Goal: Check status

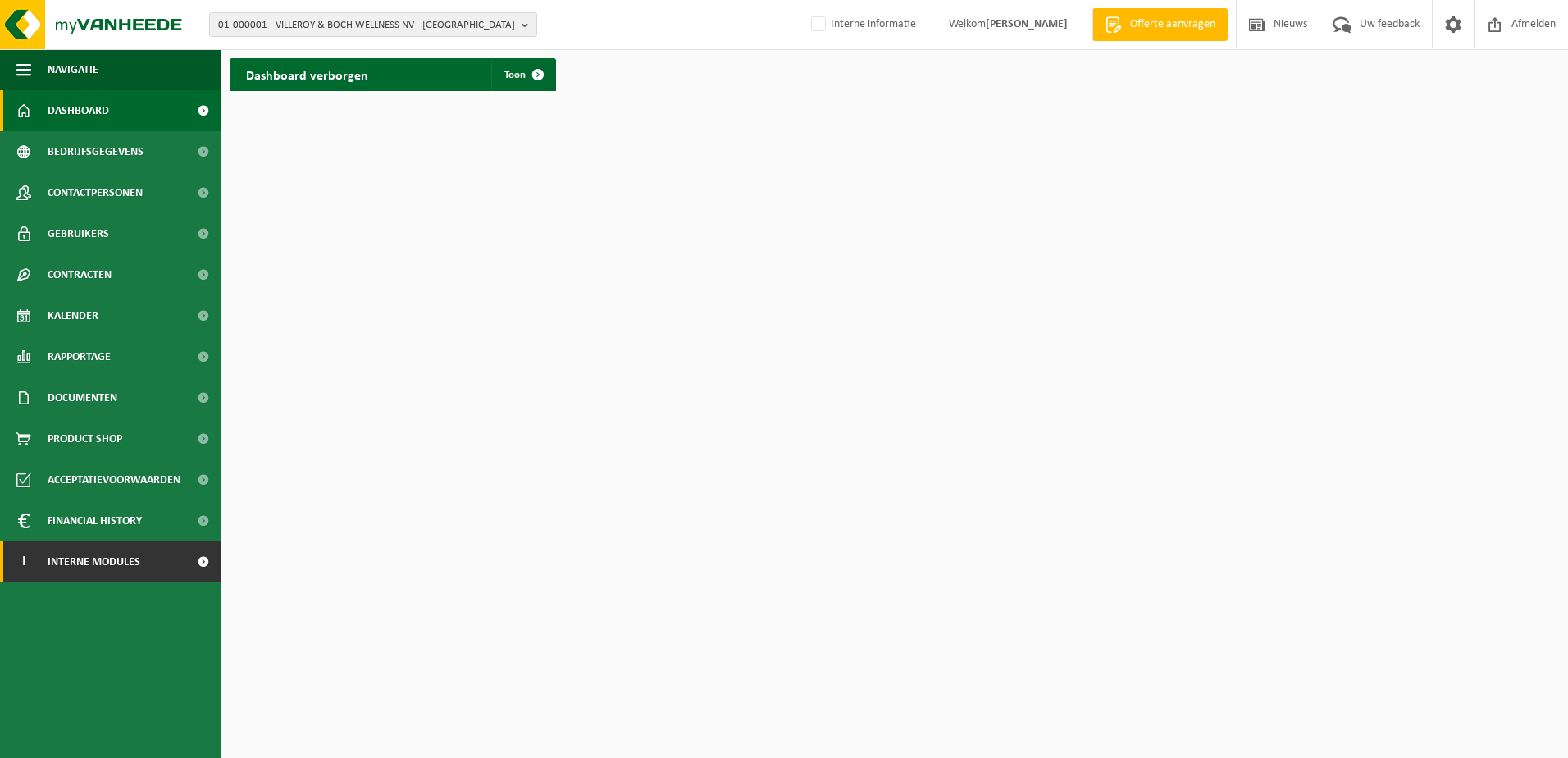
click at [70, 564] on span "Interne modules" at bounding box center [94, 561] width 93 height 41
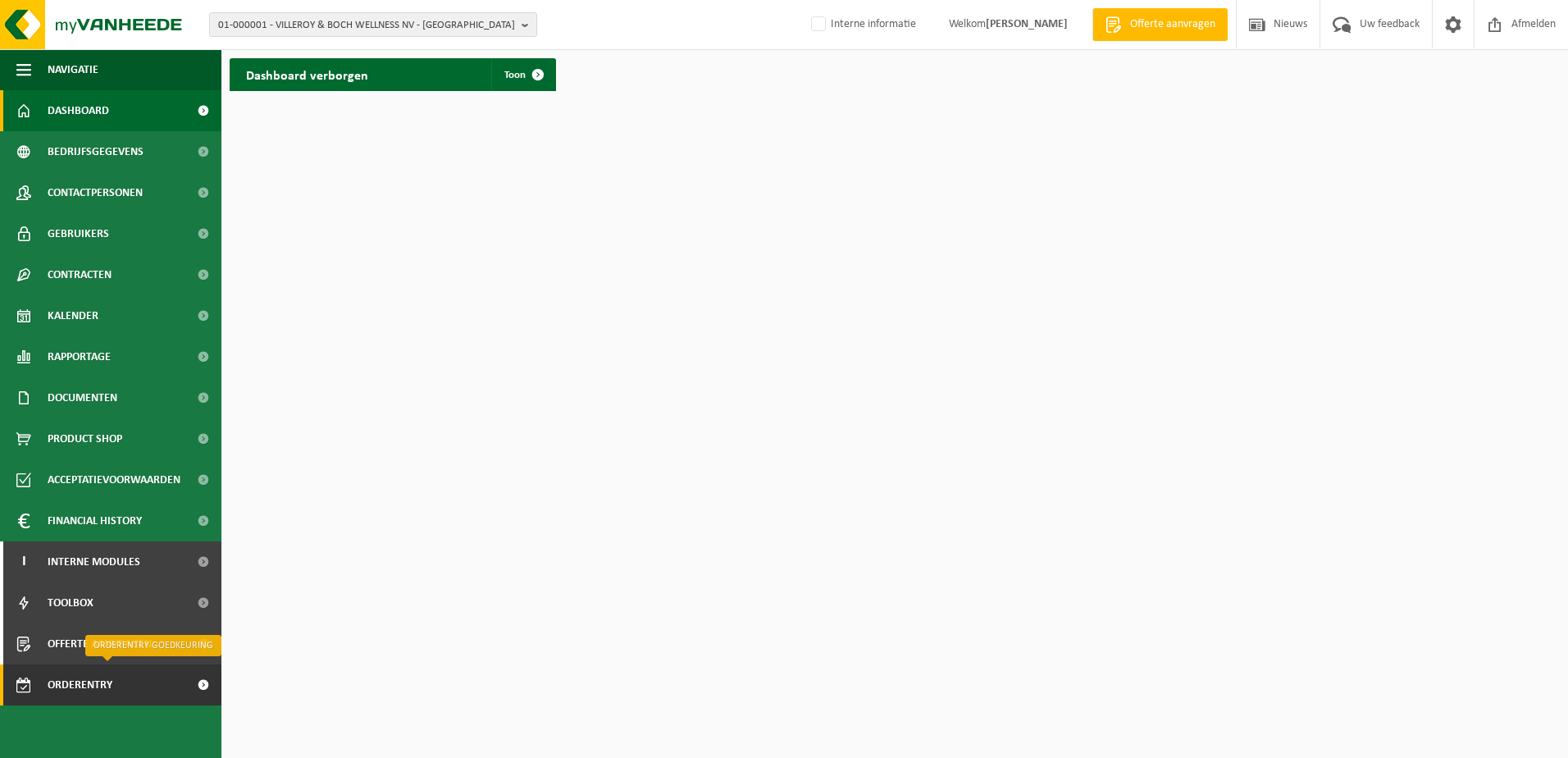
click at [84, 687] on span "Orderentry Goedkeuring" at bounding box center [116, 684] width 138 height 41
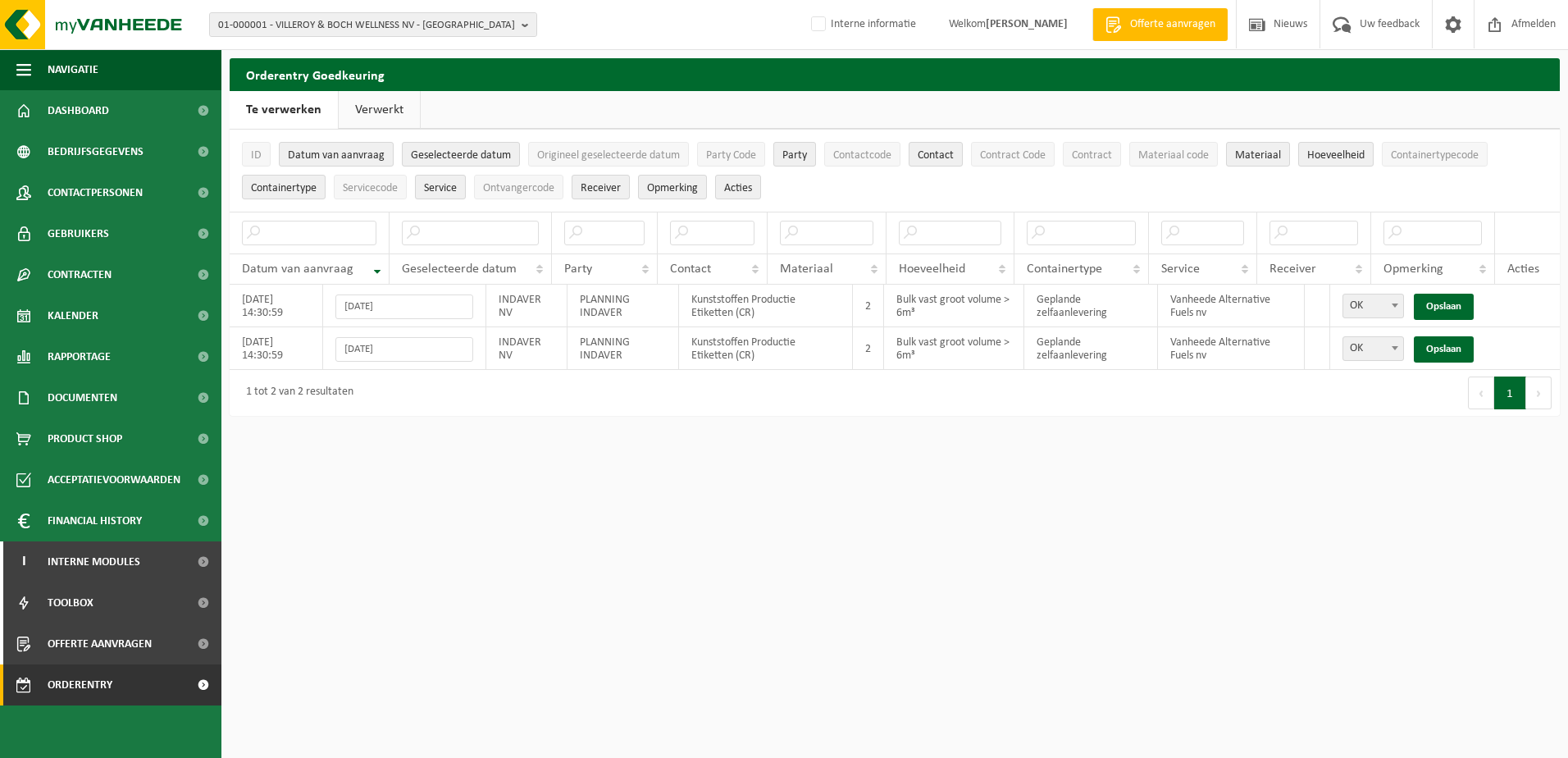
click at [348, 112] on link "Verwerkt" at bounding box center [379, 110] width 81 height 38
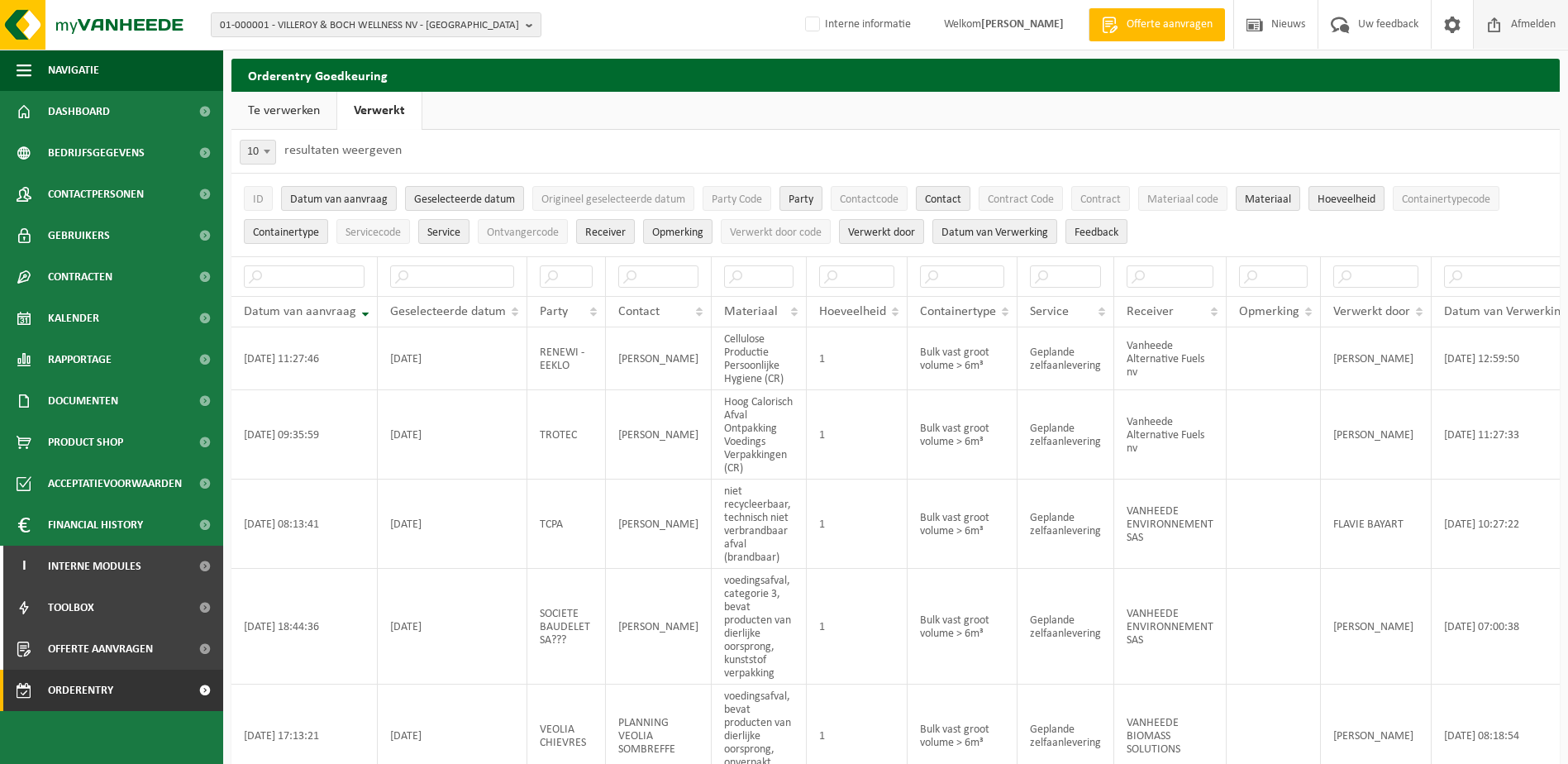
click at [1535, 22] on span "Afmelden" at bounding box center [1533, 24] width 53 height 49
